Goal: Transaction & Acquisition: Book appointment/travel/reservation

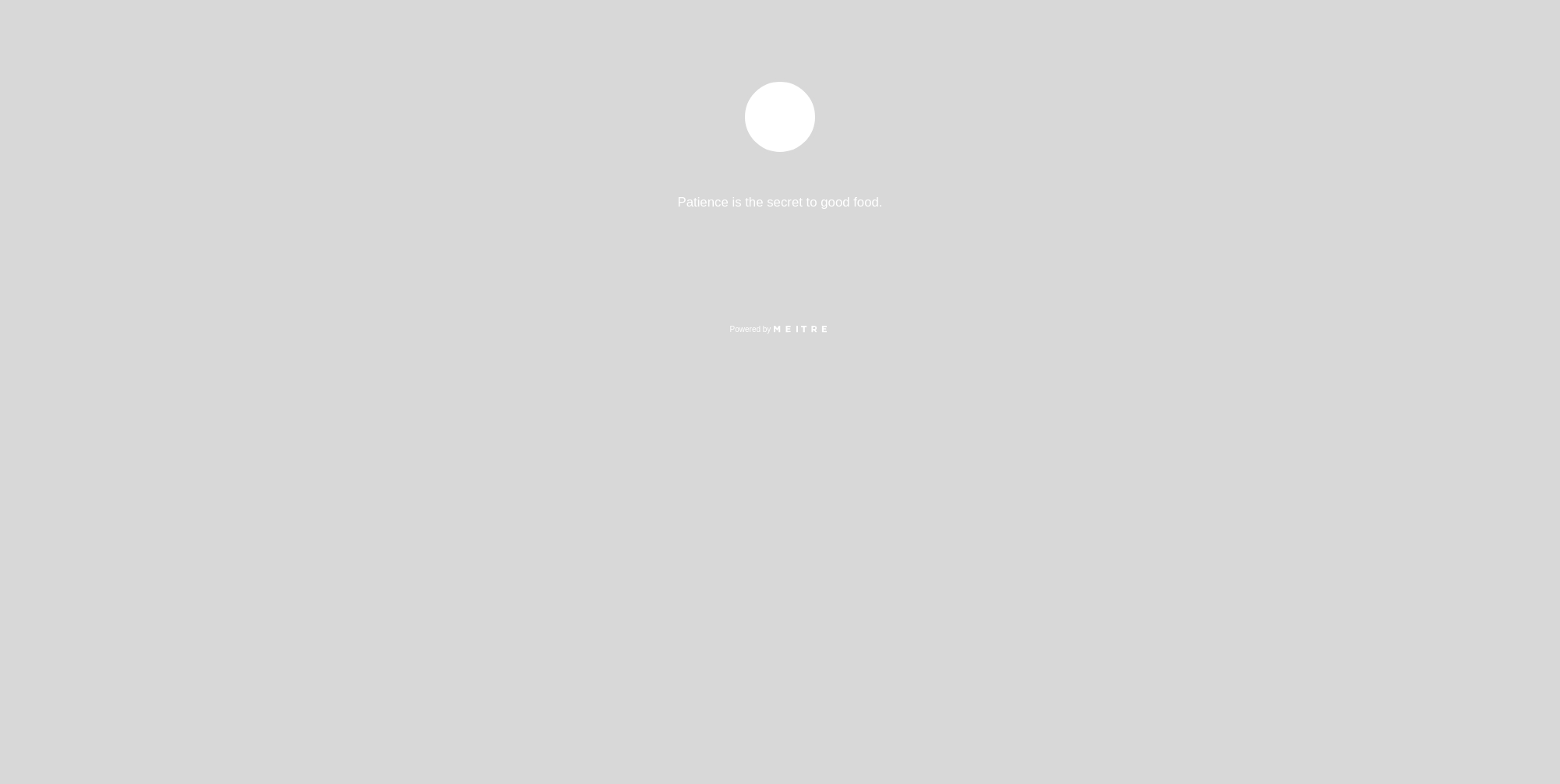
select select "es"
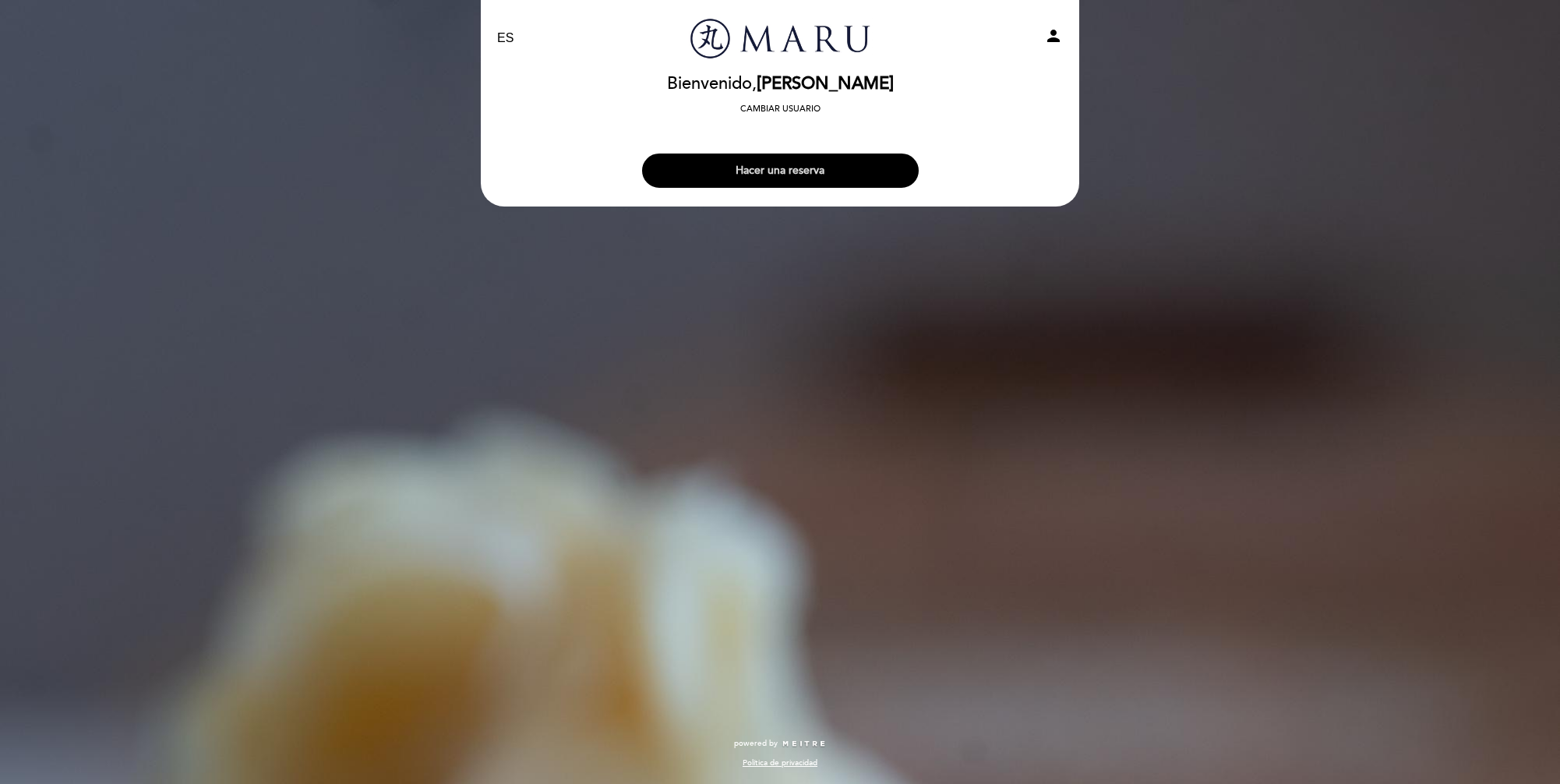
click at [740, 172] on button "Hacer una reserva" at bounding box center [780, 170] width 277 height 35
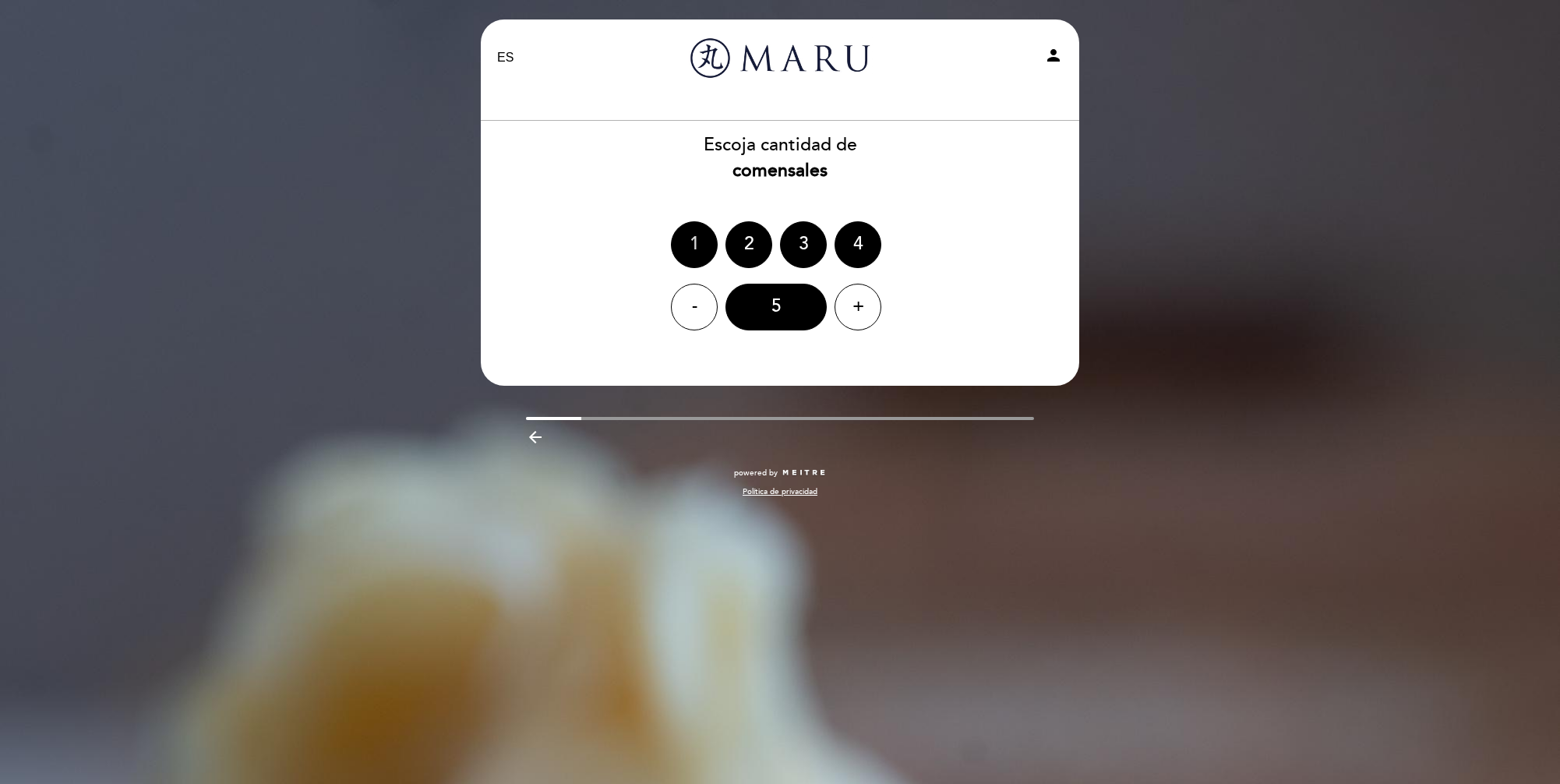
click at [688, 241] on div "1" at bounding box center [694, 245] width 47 height 47
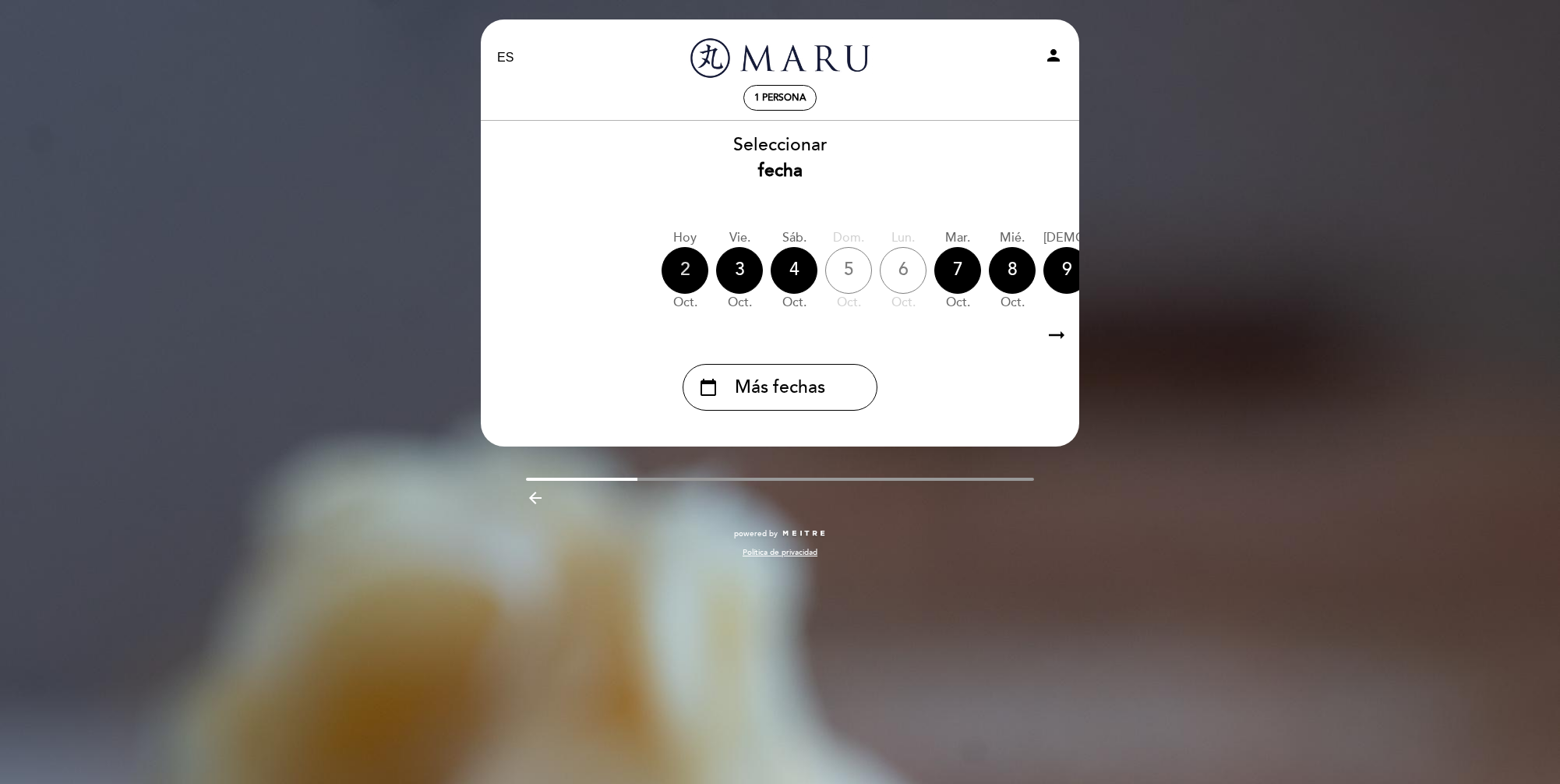
click at [686, 254] on div "2" at bounding box center [684, 271] width 47 height 47
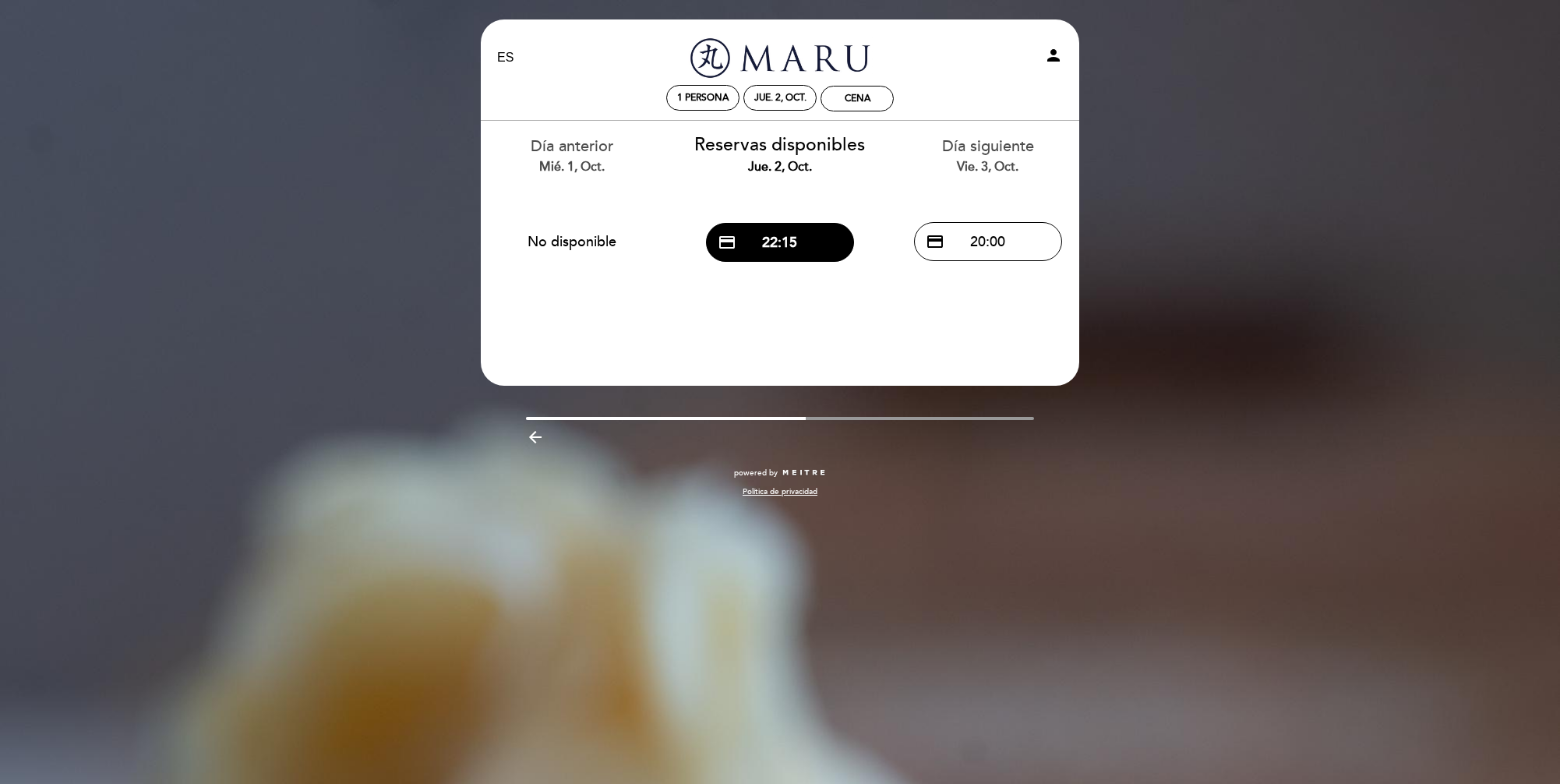
click at [1111, 85] on div "EN ES PT Maru Omakase person 1 persona jue. 2, oct. Cena [GEOGRAPHIC_DATA] [PER…" at bounding box center [780, 392] width 1560 height 784
click at [700, 108] on div "1 persona" at bounding box center [702, 97] width 72 height 24
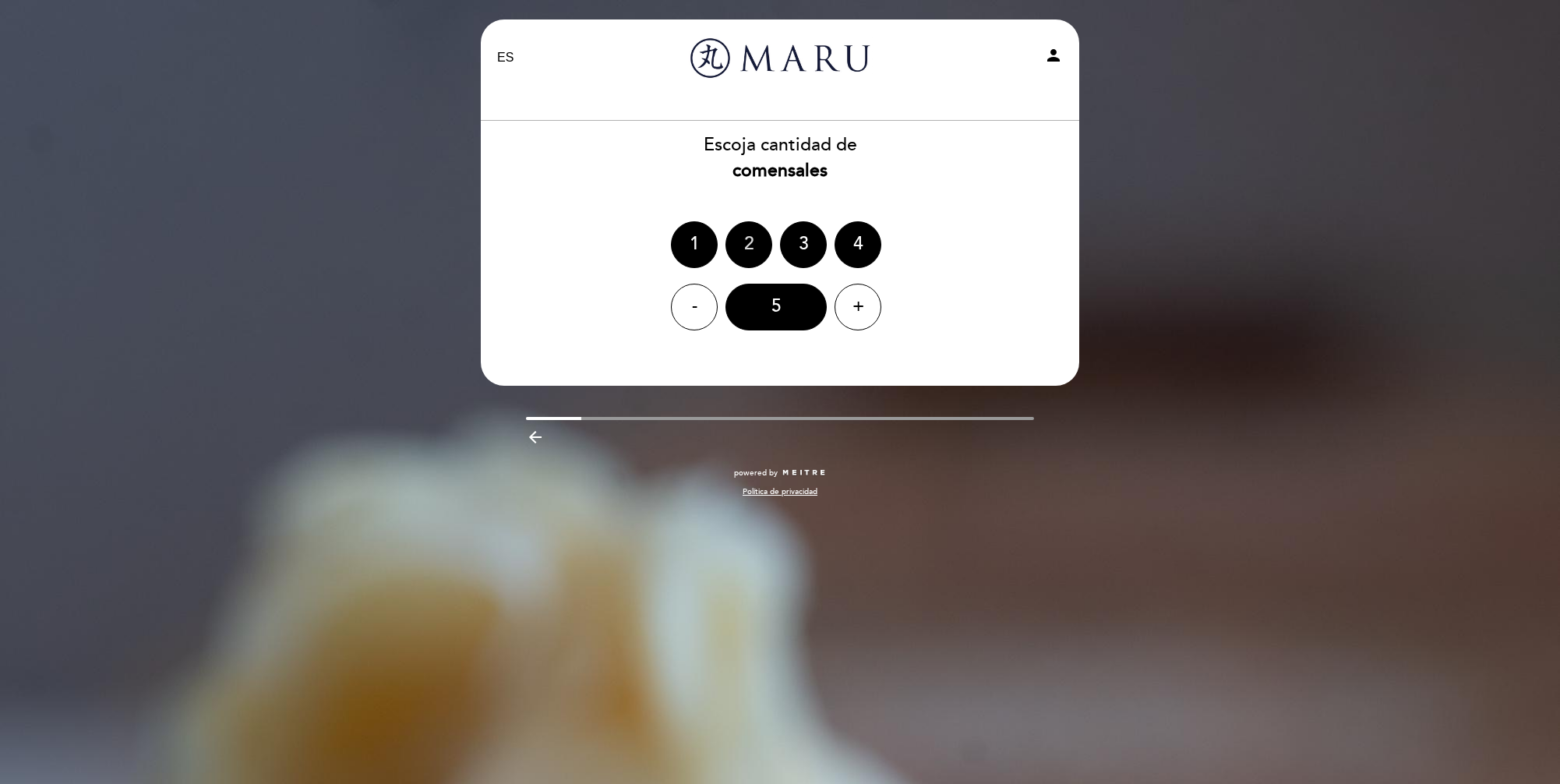
click at [753, 239] on div "2" at bounding box center [748, 245] width 47 height 47
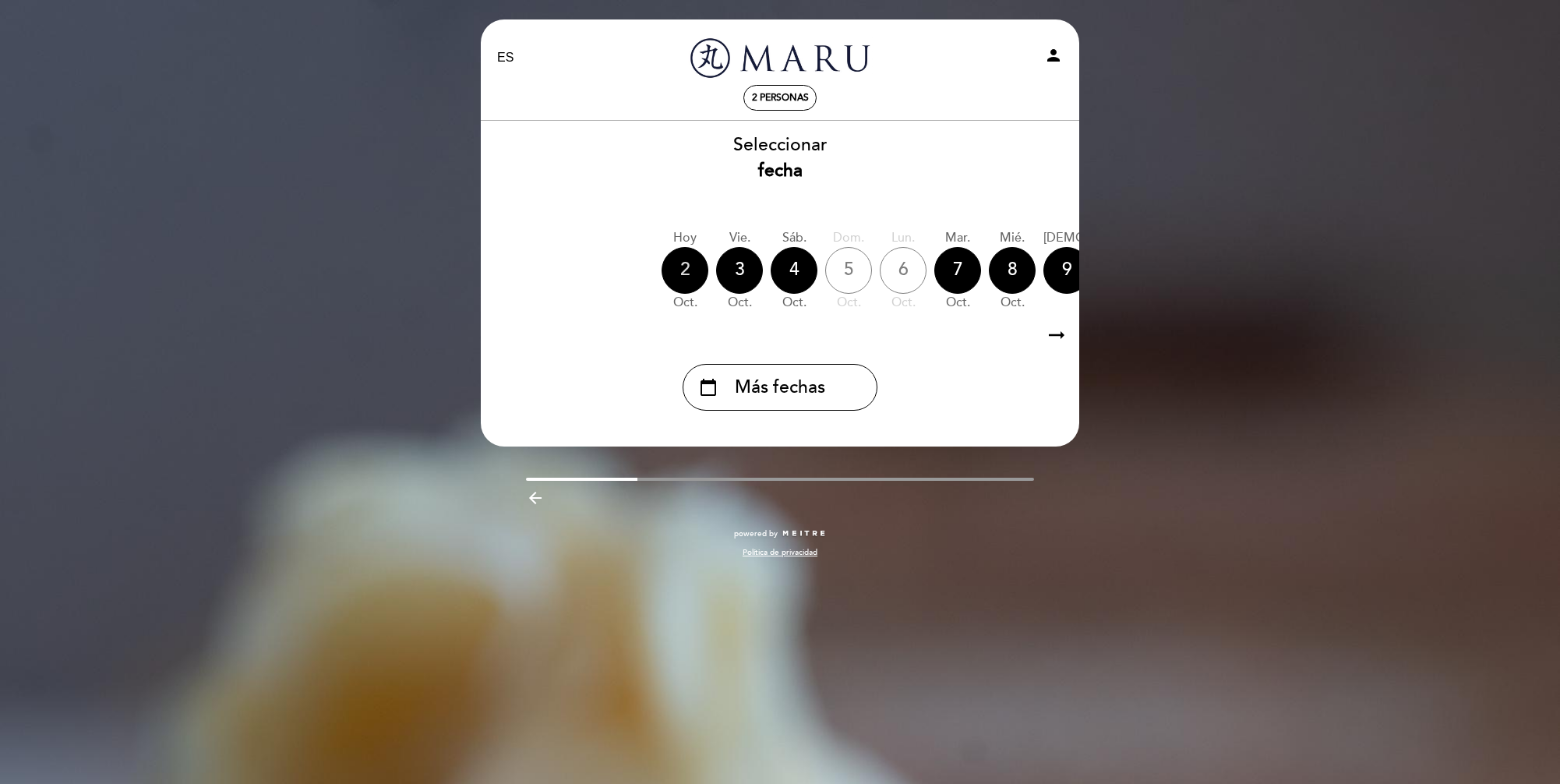
click at [693, 253] on div "2" at bounding box center [684, 271] width 47 height 47
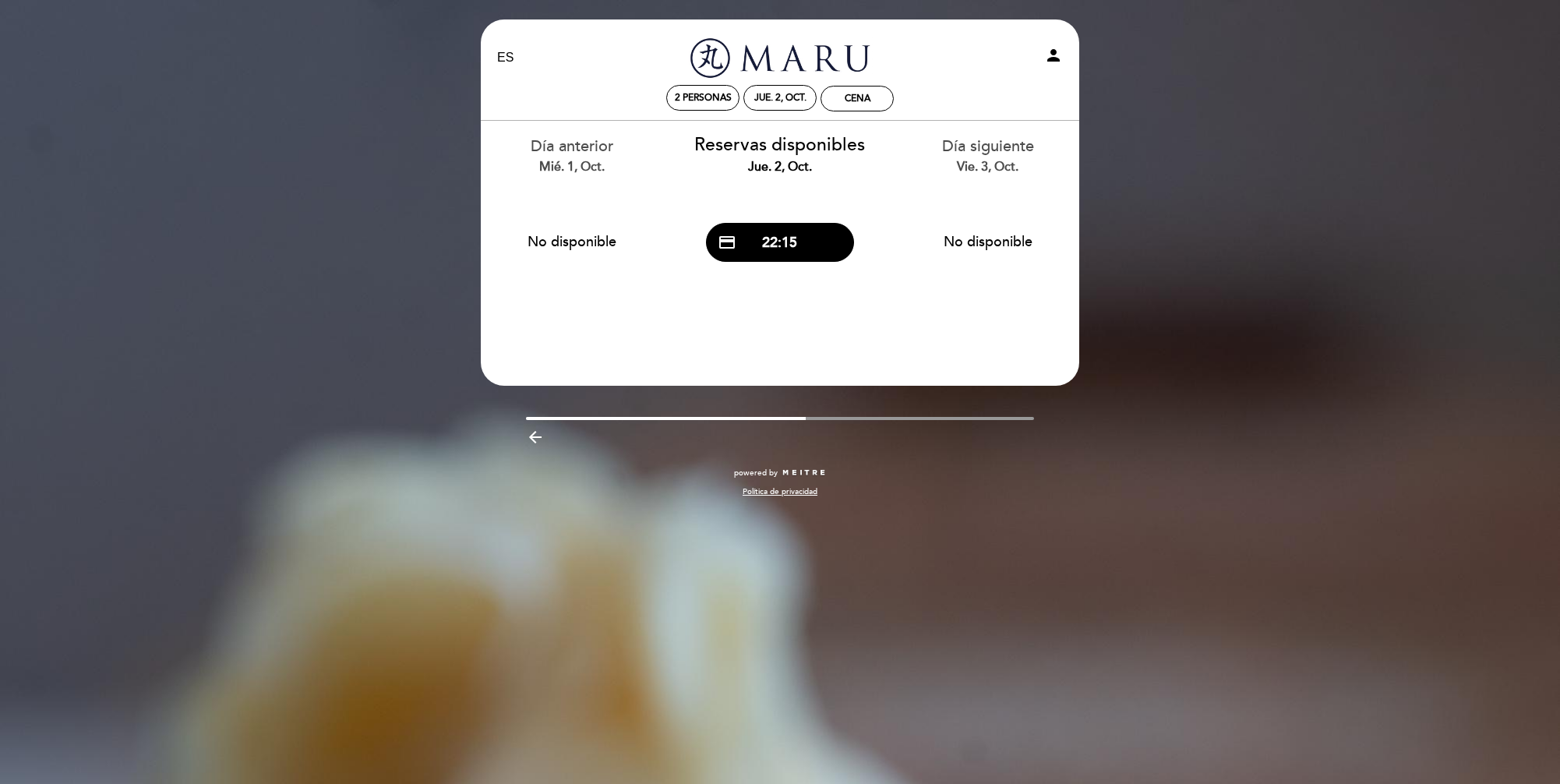
click at [1184, 229] on div "EN ES PT Maru Omakase person 2 personas jue. 2, oct. Cena [GEOGRAPHIC_DATA] [PE…" at bounding box center [780, 392] width 1560 height 784
